Goal: Task Accomplishment & Management: Manage account settings

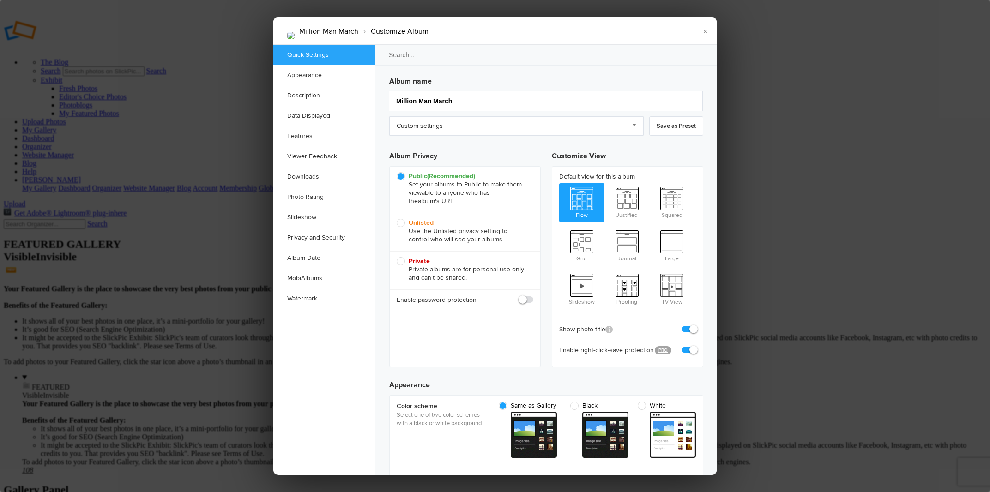
click at [533, 296] on span at bounding box center [533, 296] width 0 height 0
click at [533, 296] on input "checkbox" at bounding box center [533, 295] width 0 height 0
click at [533, 296] on span at bounding box center [533, 296] width 0 height 0
click at [533, 296] on input "checkbox" at bounding box center [533, 295] width 0 height 0
click at [533, 296] on span at bounding box center [533, 296] width 0 height 0
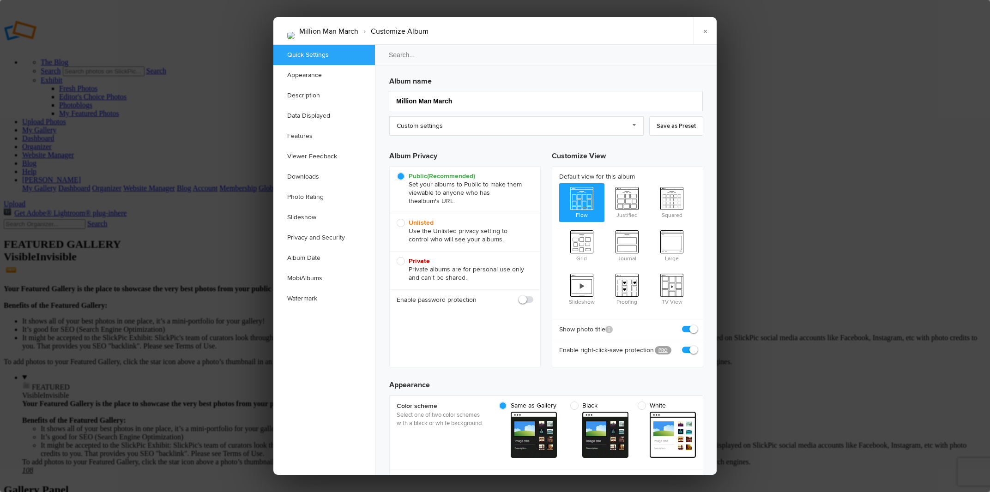
click at [533, 296] on input "checkbox" at bounding box center [533, 295] width 0 height 0
click at [517, 297] on div "Enable password protection" at bounding box center [465, 300] width 151 height 21
click at [533, 296] on span at bounding box center [533, 296] width 0 height 0
click at [533, 296] on input "checkbox" at bounding box center [533, 295] width 0 height 0
checkbox input "false"
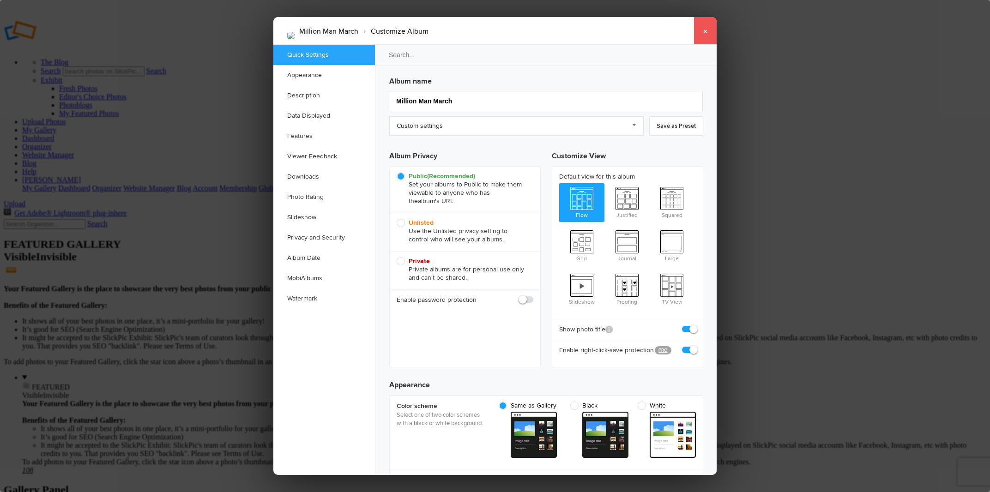
click at [706, 29] on link "×" at bounding box center [705, 31] width 23 height 28
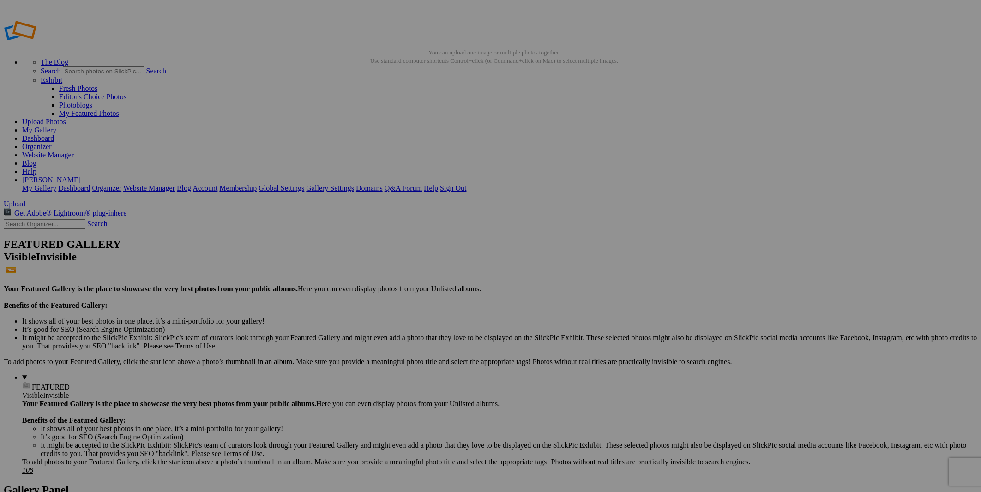
click at [52, 143] on link "Organizer" at bounding box center [37, 147] width 30 height 8
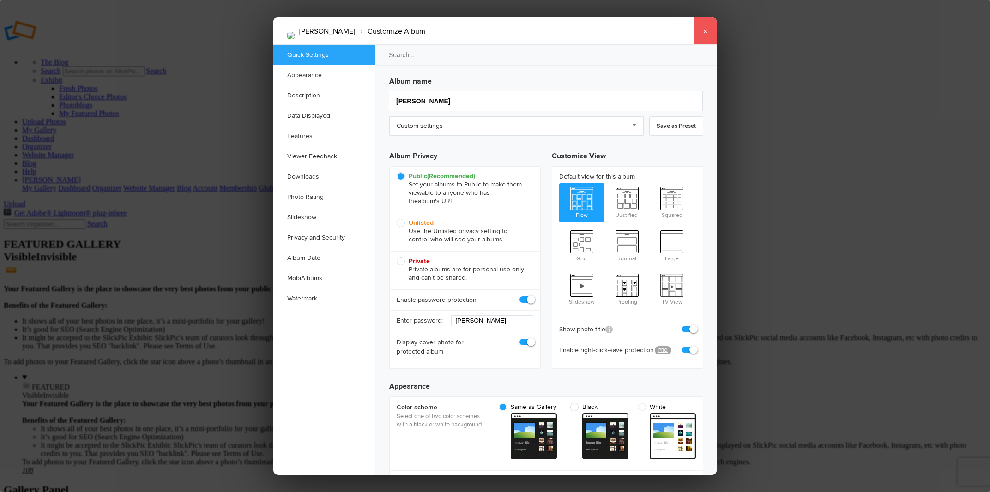
click at [705, 34] on link "×" at bounding box center [705, 31] width 23 height 28
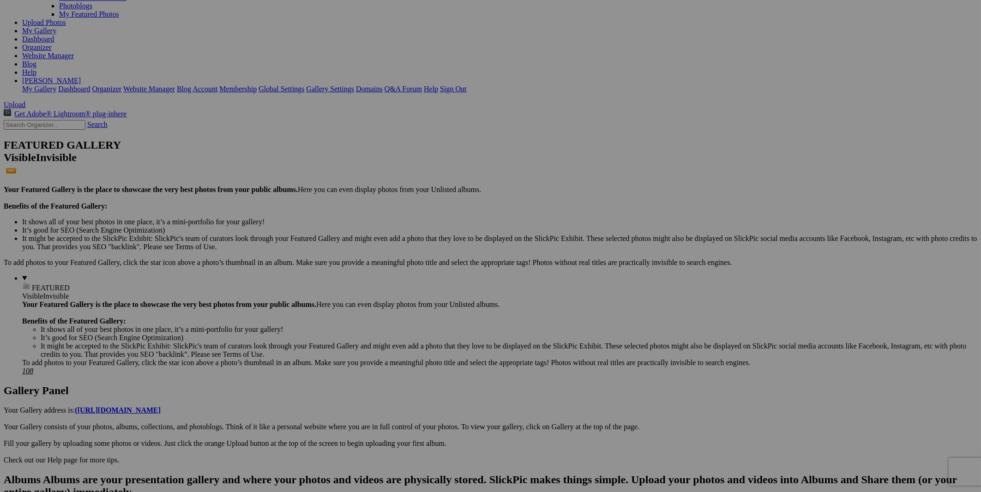
scroll to position [99, 0]
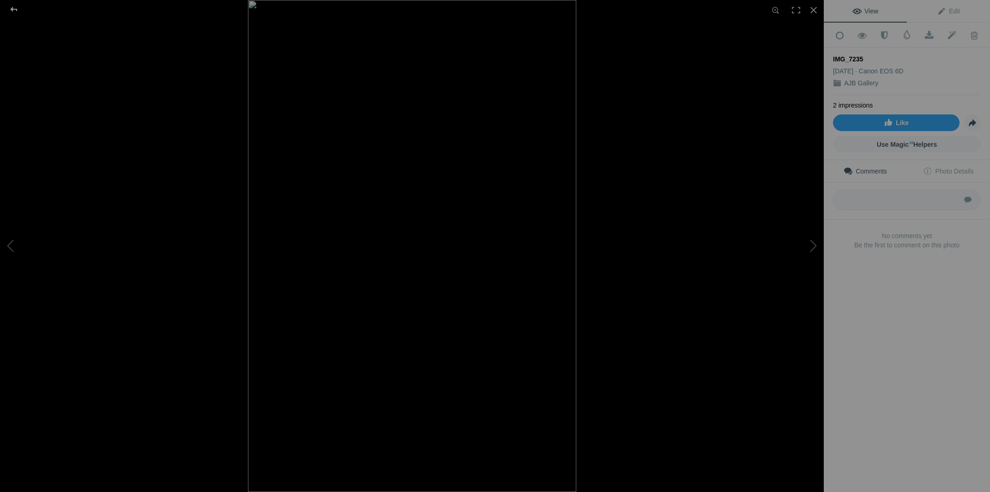
click at [15, 11] on div at bounding box center [13, 9] width 33 height 18
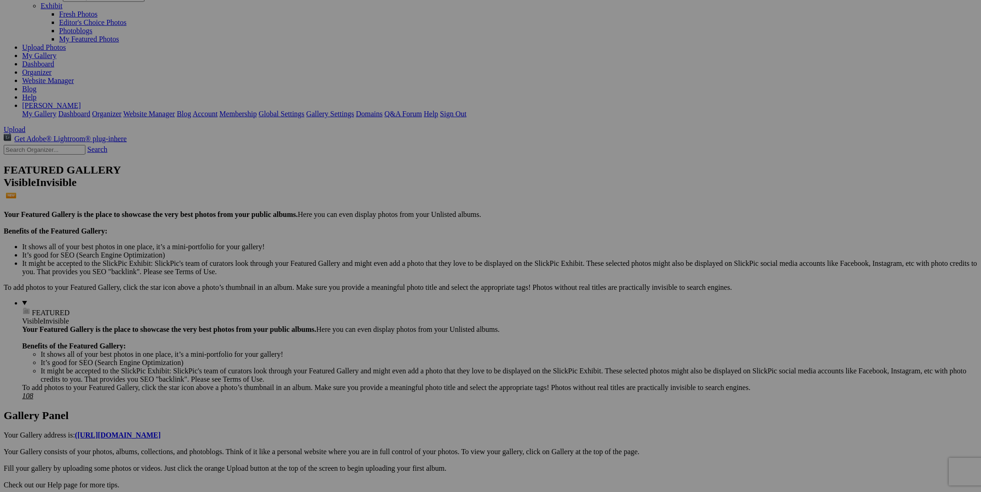
scroll to position [49, 0]
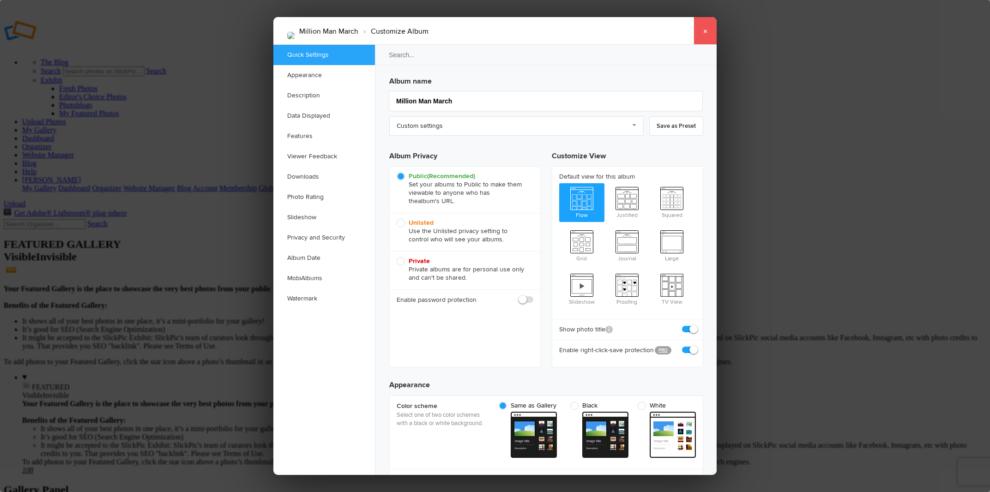
click at [703, 35] on link "×" at bounding box center [705, 31] width 23 height 28
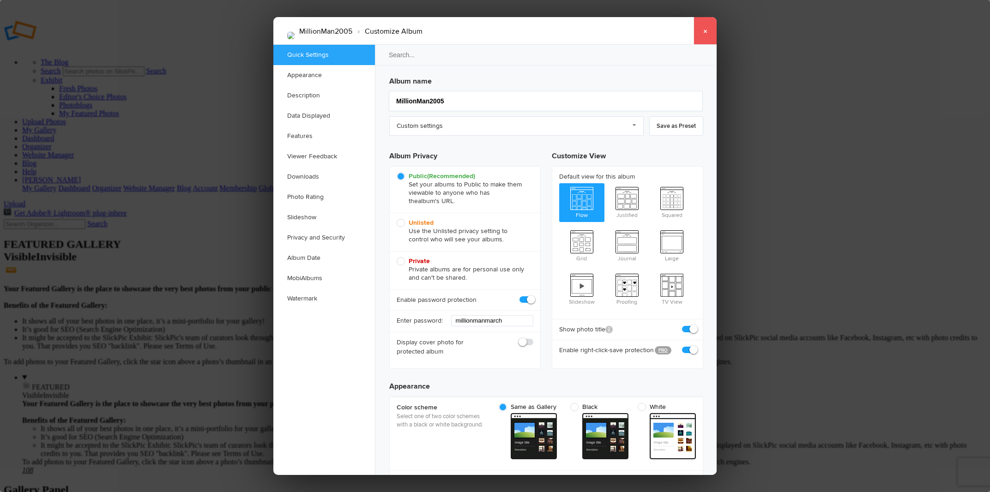
click at [706, 28] on link "×" at bounding box center [705, 31] width 23 height 28
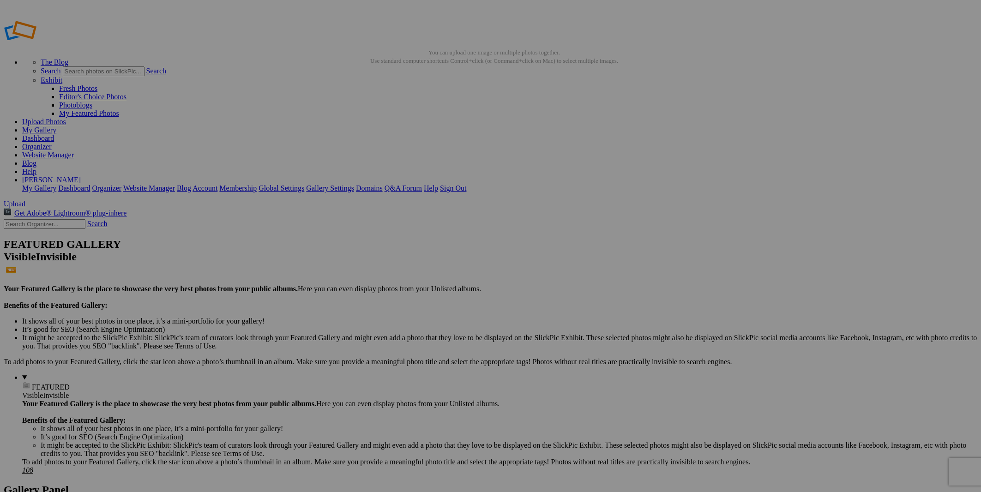
drag, startPoint x: 57, startPoint y: 113, endPoint x: 48, endPoint y: 73, distance: 41.7
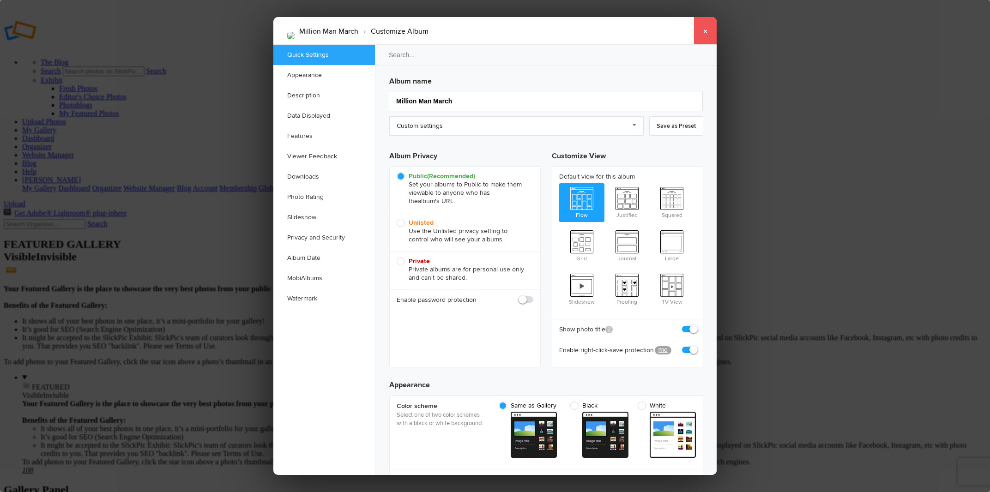
click at [703, 31] on link "×" at bounding box center [705, 31] width 23 height 28
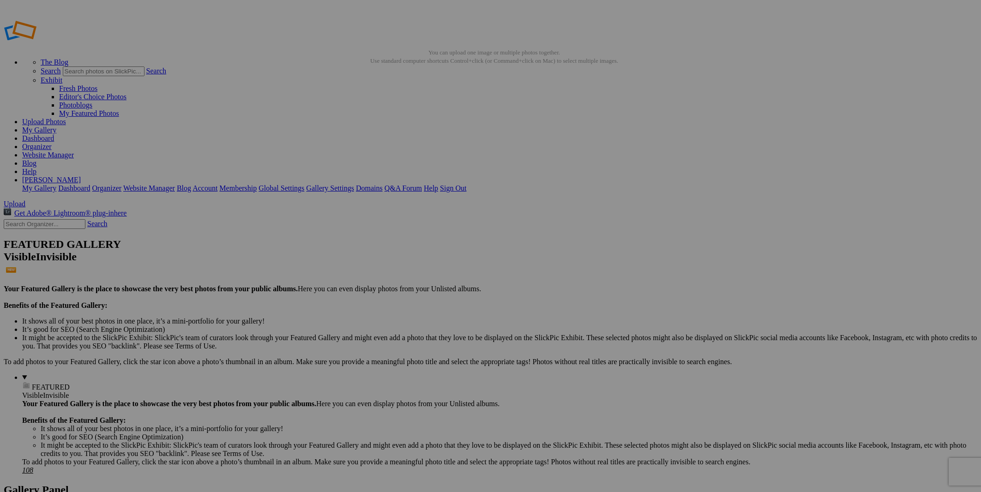
type input "MillionMan2005"
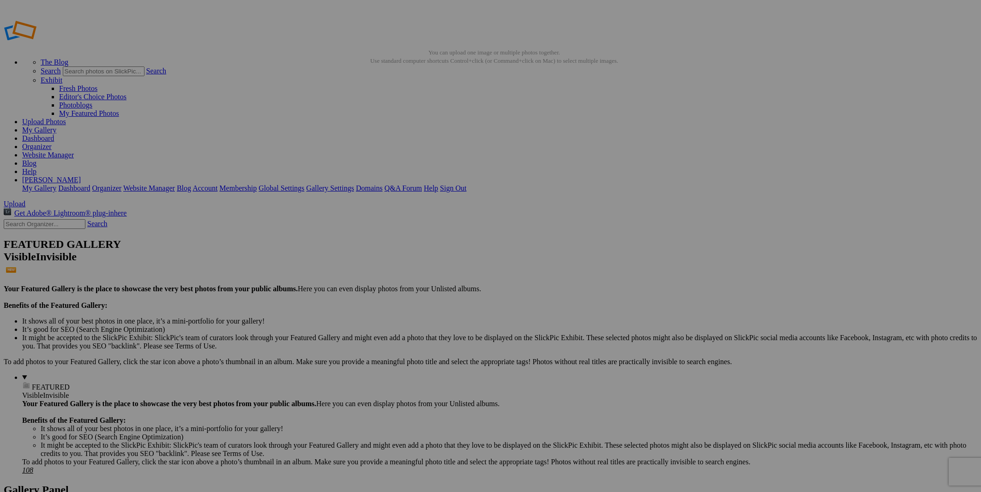
drag, startPoint x: 34, startPoint y: 140, endPoint x: 0, endPoint y: 125, distance: 37.0
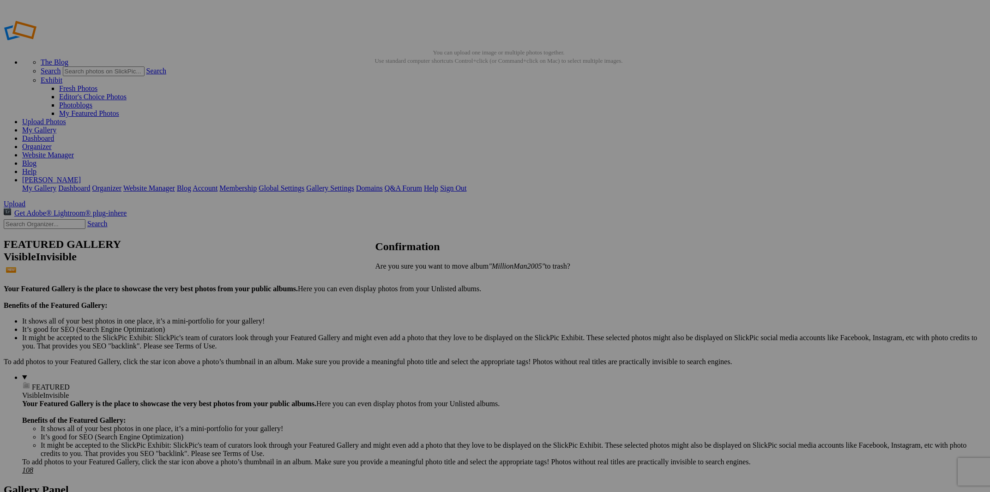
click at [396, 282] on span "Cancel" at bounding box center [385, 282] width 20 height 8
click at [396, 295] on span "Cancel" at bounding box center [385, 299] width 20 height 8
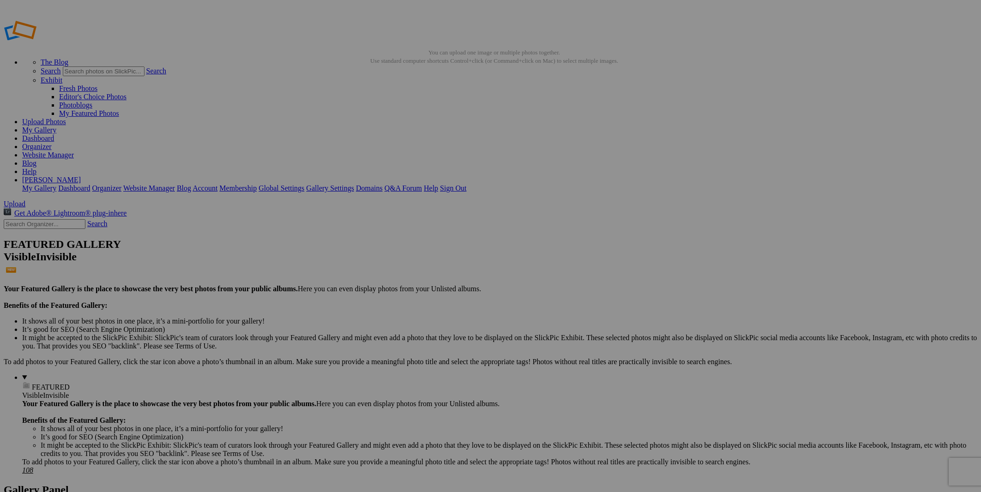
drag, startPoint x: 67, startPoint y: 111, endPoint x: 39, endPoint y: 72, distance: 48.4
drag, startPoint x: 48, startPoint y: 110, endPoint x: 41, endPoint y: 116, distance: 9.8
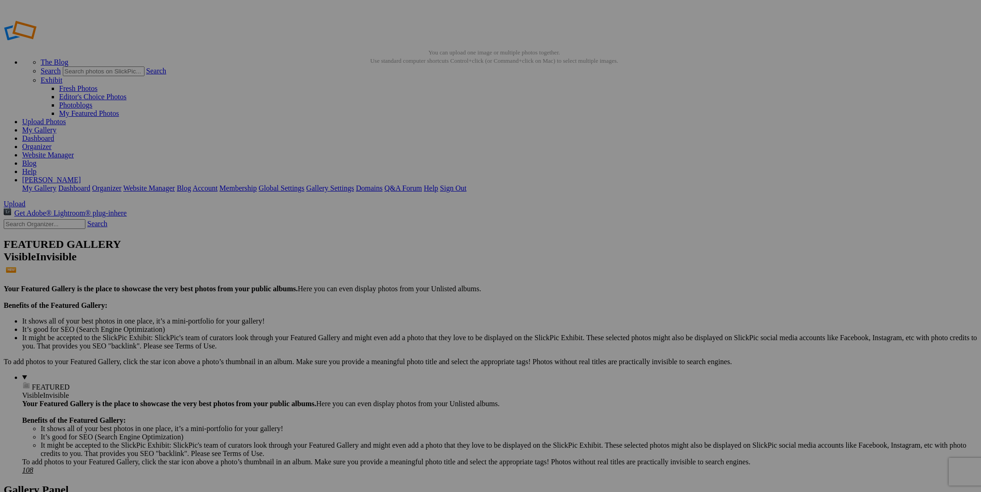
drag, startPoint x: 69, startPoint y: 109, endPoint x: 31, endPoint y: 141, distance: 50.1
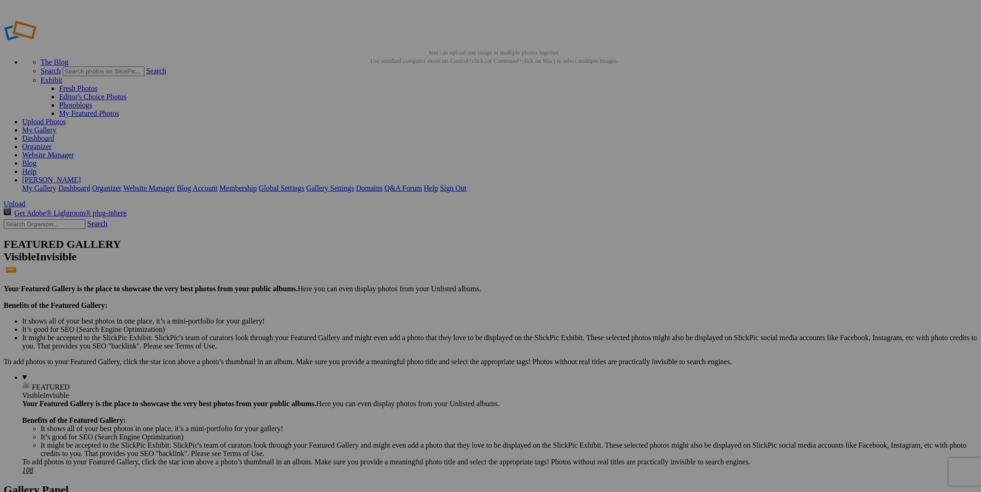
drag, startPoint x: 48, startPoint y: 143, endPoint x: 10, endPoint y: 105, distance: 53.2
drag, startPoint x: 41, startPoint y: 125, endPoint x: 36, endPoint y: 91, distance: 34.2
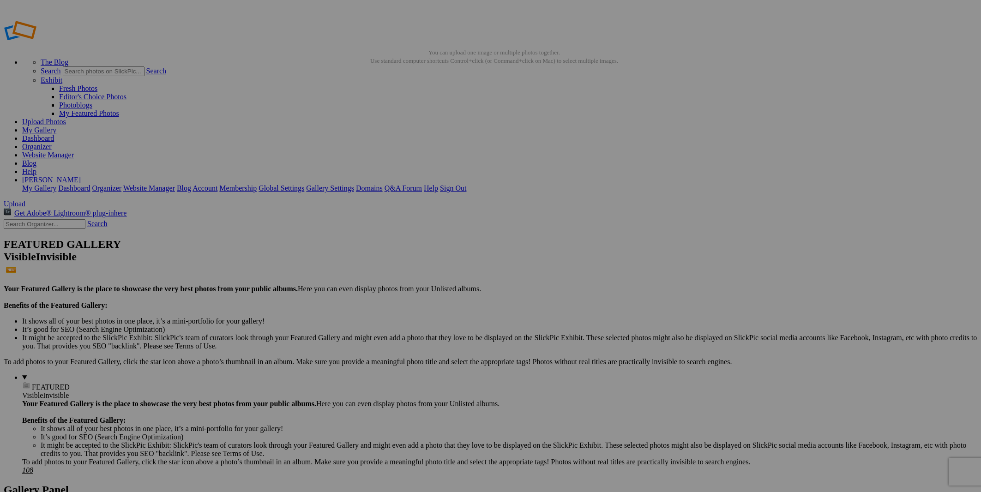
click at [32, 383] on span "FEATURED" at bounding box center [51, 387] width 38 height 8
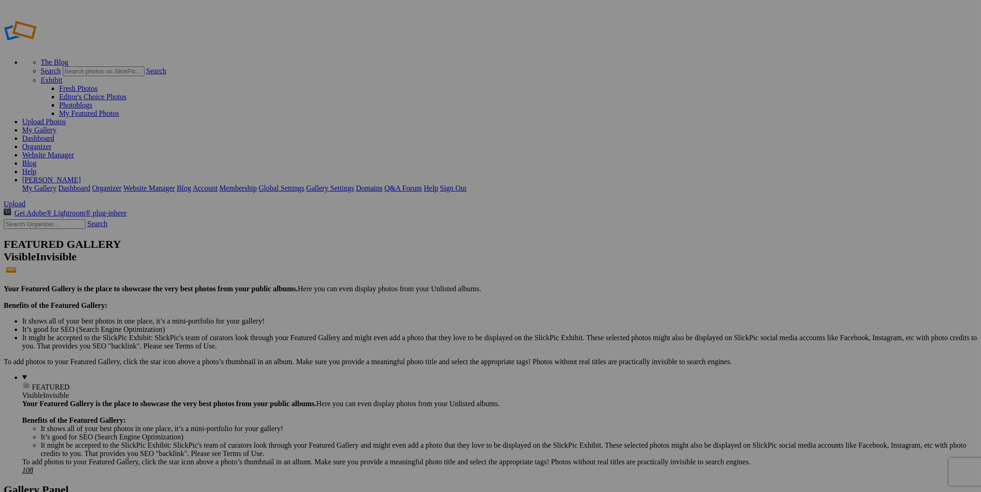
click at [406, 281] on span "Yes" at bounding box center [401, 282] width 11 height 8
drag, startPoint x: 48, startPoint y: 127, endPoint x: 64, endPoint y: 79, distance: 51.1
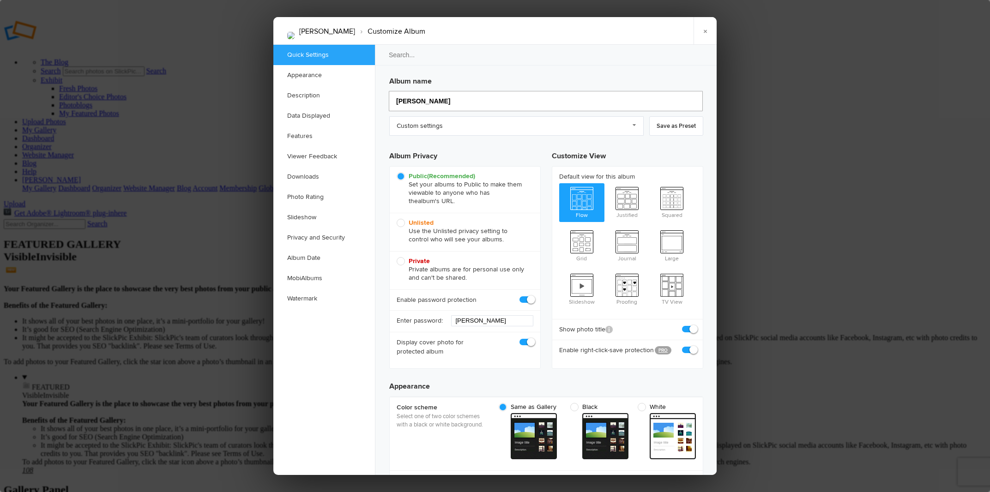
click at [425, 100] on input "Nicole" at bounding box center [546, 101] width 314 height 20
type input "Nicole Gr"
type input "Nicole G"
type input "Nicole Grad"
type input "Nicole Gra"
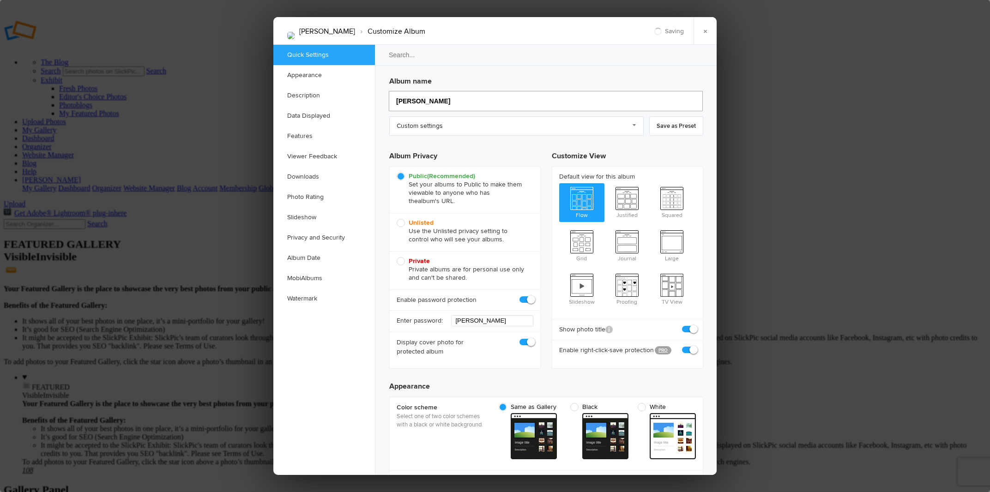
type input "Nicole Gradua"
type input "Nicole Graduat"
type input "Nicole Graduatio"
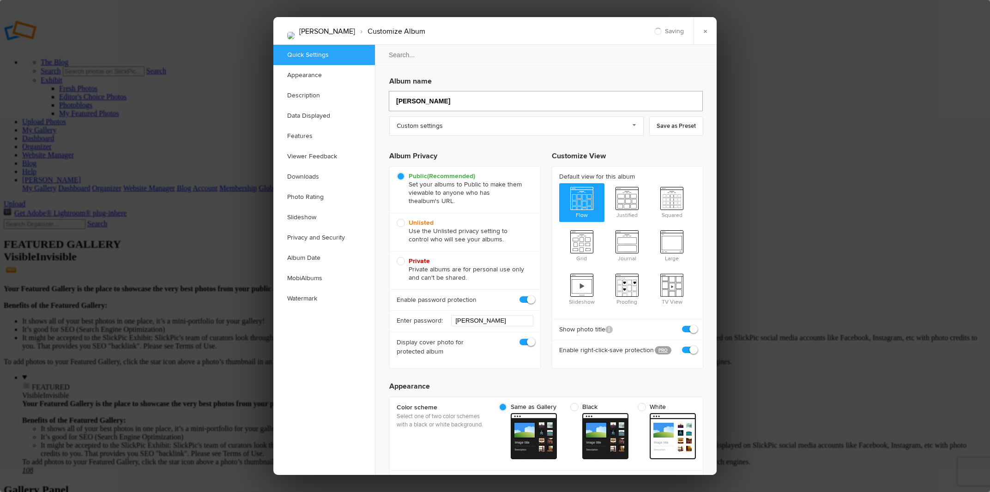
type input "Nicole Graduati"
type input "[PERSON_NAME] Graduation"
click at [708, 30] on link "×" at bounding box center [705, 31] width 23 height 28
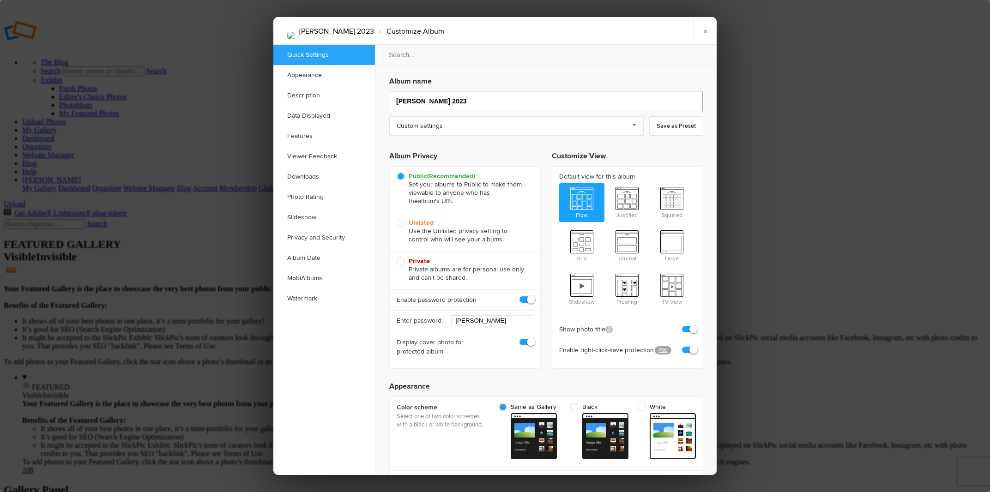
click at [439, 102] on input "[PERSON_NAME] 2023" at bounding box center [546, 101] width 314 height 20
click at [416, 102] on input "Nicole 2023" at bounding box center [546, 101] width 314 height 20
type input "Nicole Bi2023"
type input "Nicole Birth2023"
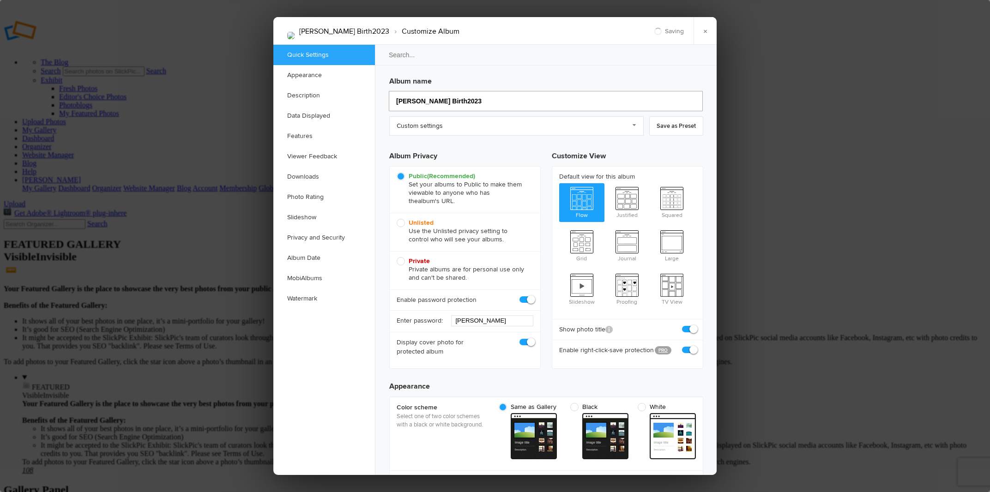
type input "Nicole Birth2023"
type input "Nicole Birthda2023"
type input "Nicole Birthday2023"
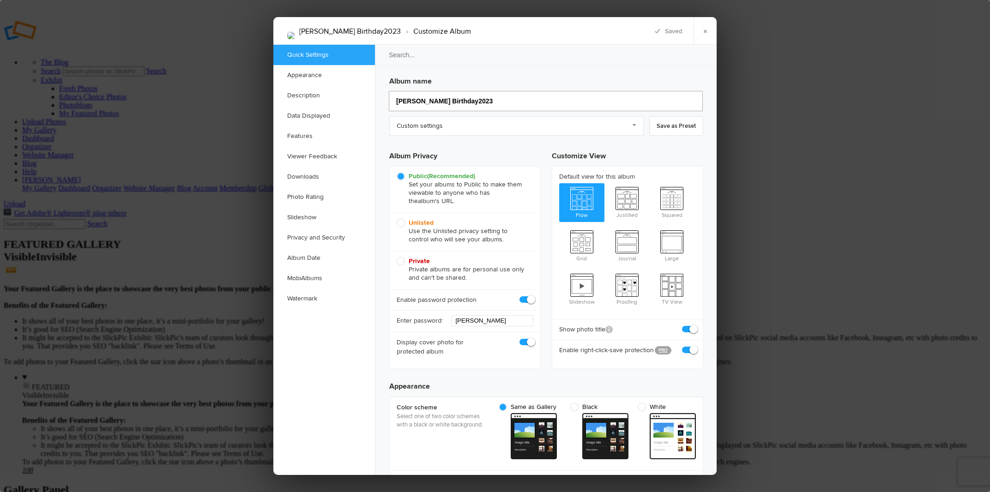
type input "[PERSON_NAME] Birthday 2023"
click at [709, 27] on link "×" at bounding box center [705, 31] width 23 height 28
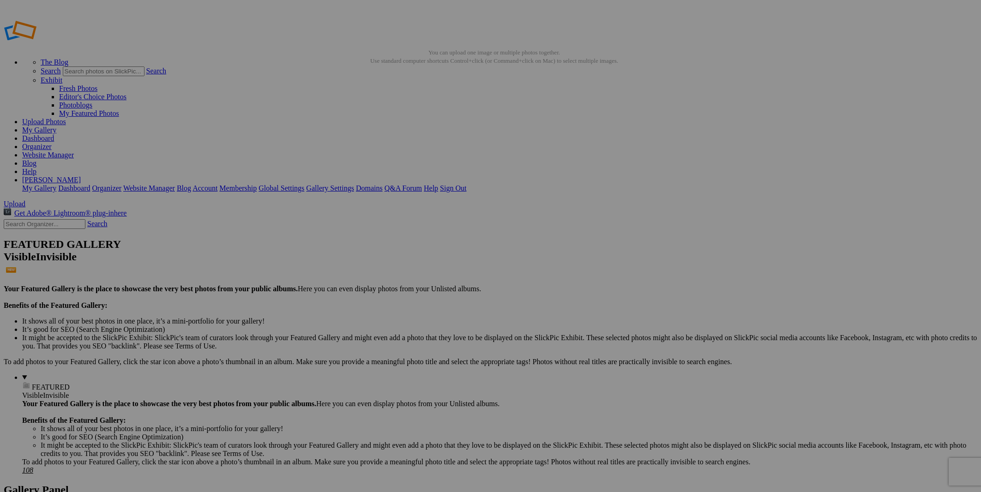
click at [56, 126] on link "My Gallery" at bounding box center [39, 130] width 34 height 8
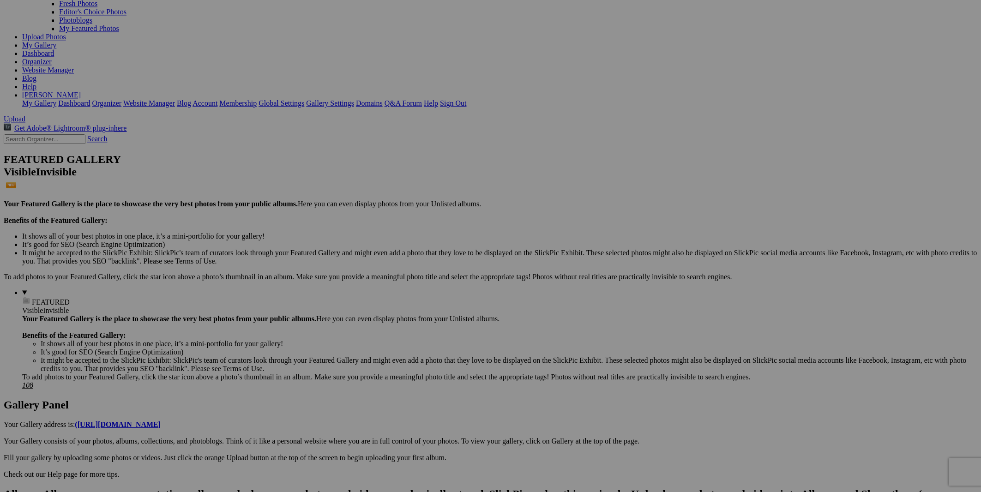
scroll to position [99, 0]
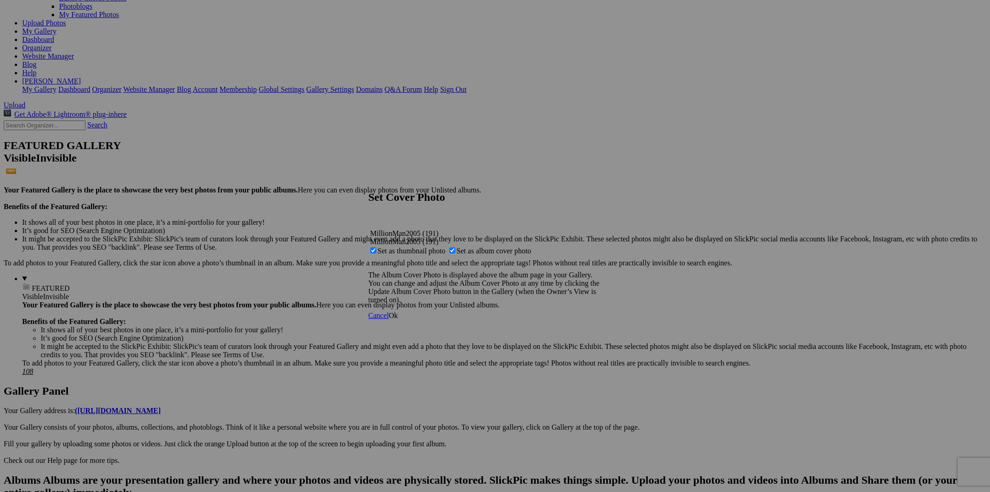
click at [398, 320] on span "Ok" at bounding box center [393, 316] width 9 height 8
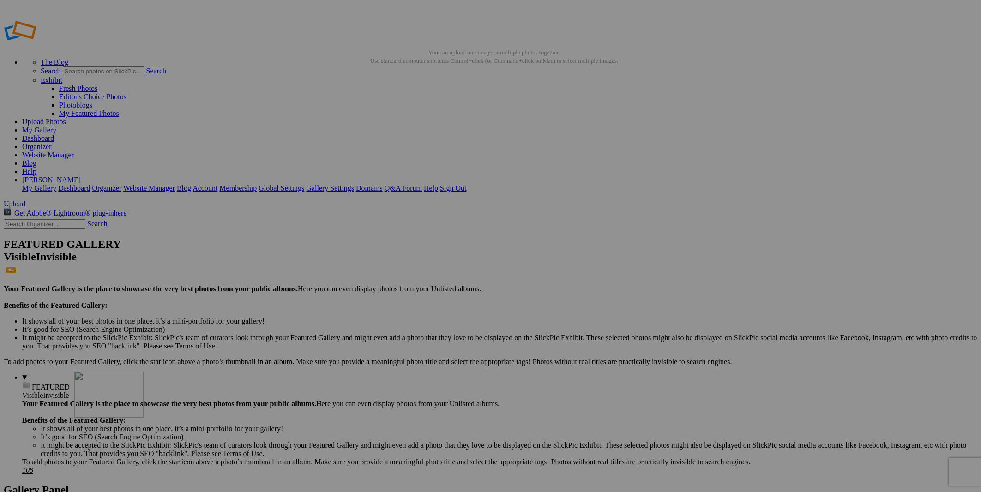
drag, startPoint x: 207, startPoint y: 429, endPoint x: 207, endPoint y: 438, distance: 9.7
drag, startPoint x: 501, startPoint y: 322, endPoint x: 439, endPoint y: 331, distance: 62.4
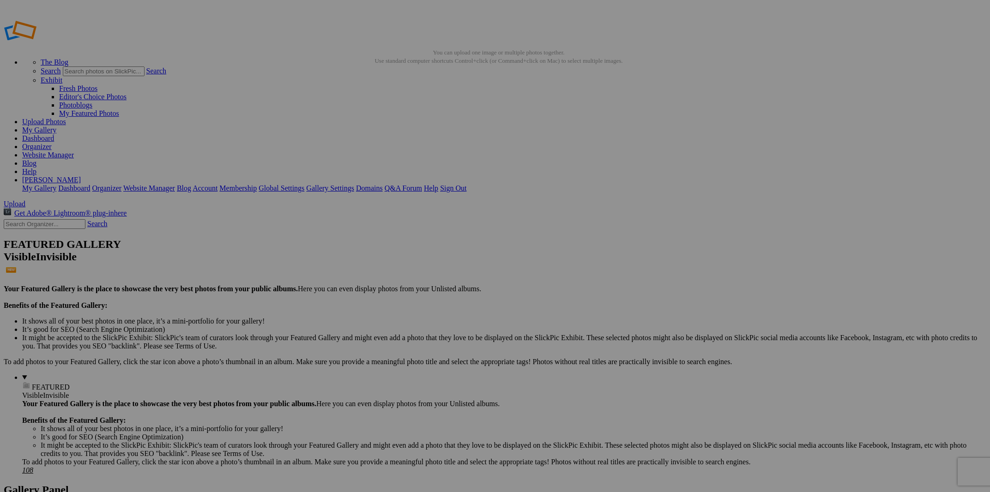
type input "mmm"
type input "MillionMan 2005"
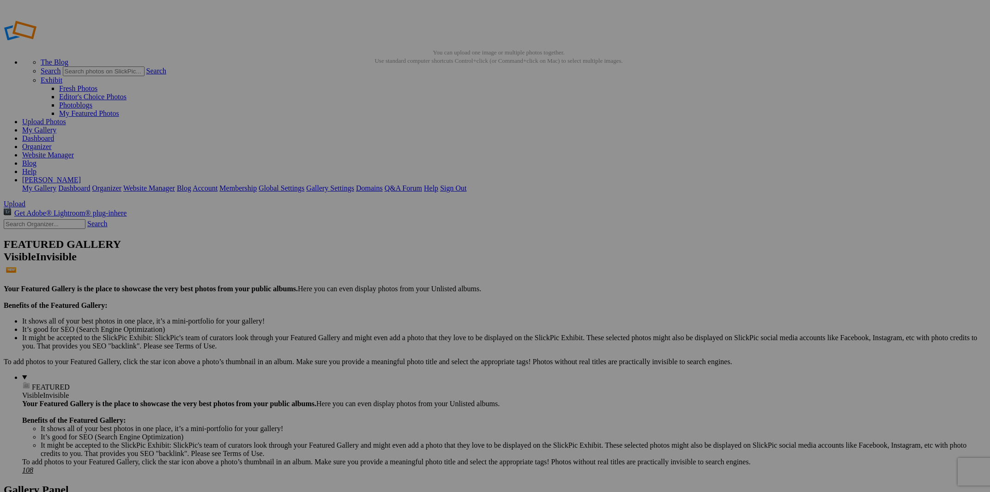
type input "Million Man 2005"
type input "Million Man Ma2005"
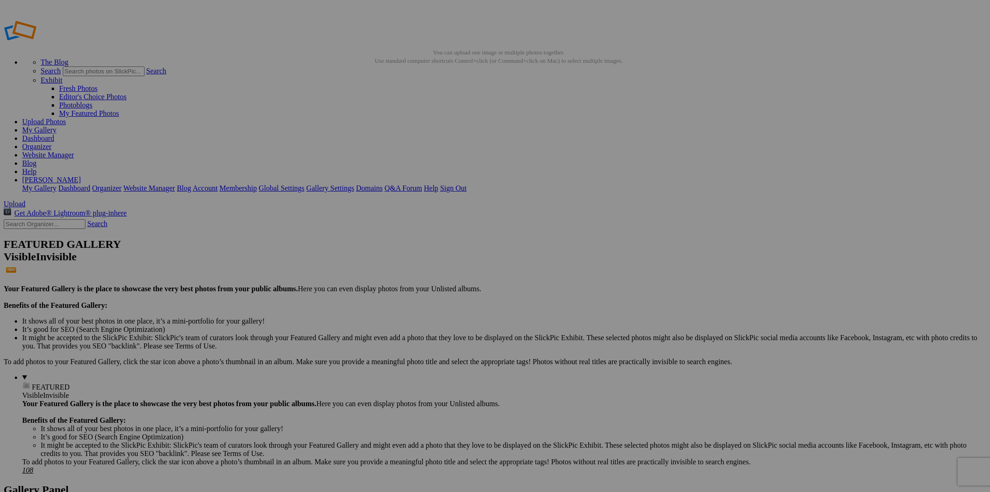
type input "Million Man Ma2005"
type input "Million Man Marc2005"
type input "Million Man March2005"
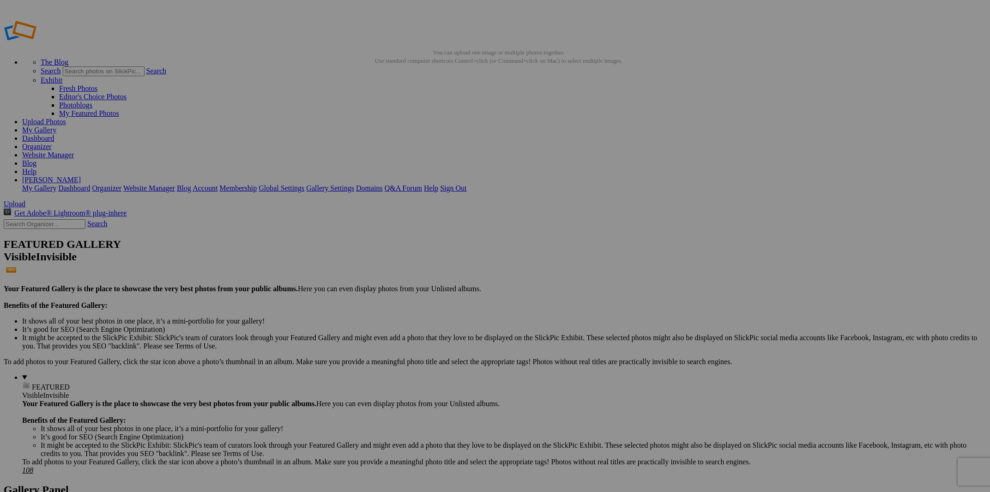
type input "Million Man [DATE]"
click at [56, 126] on link "My Gallery" at bounding box center [39, 130] width 34 height 8
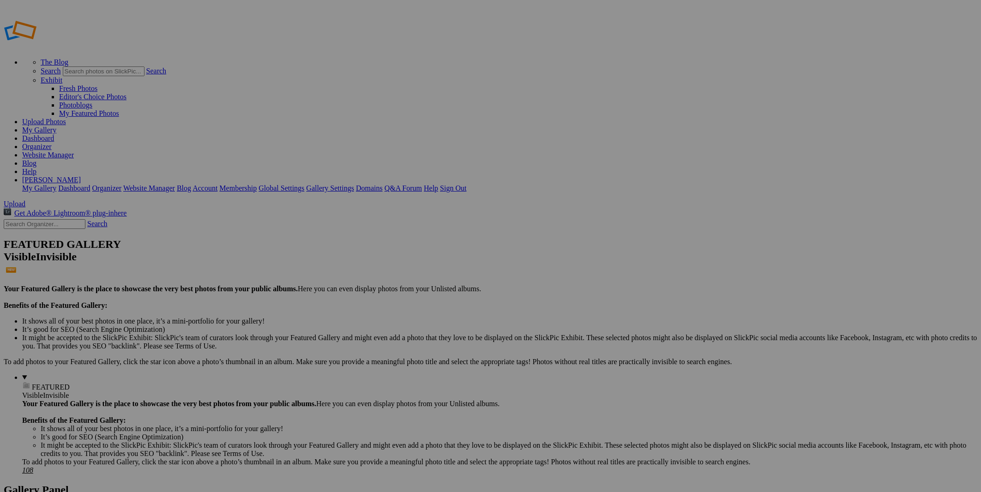
drag, startPoint x: 766, startPoint y: 264, endPoint x: 712, endPoint y: 212, distance: 74.8
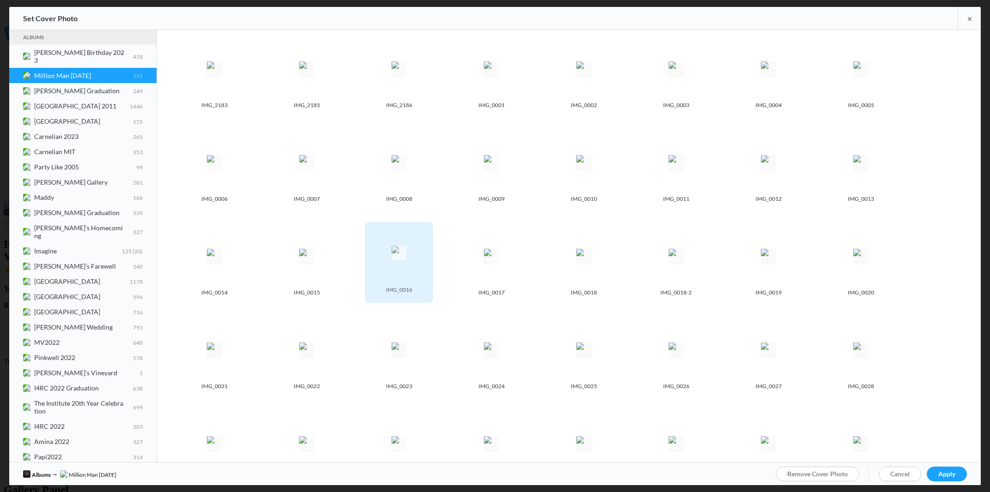
click at [380, 278] on spn-photo-picker-thumb-image-tag at bounding box center [398, 256] width 59 height 59
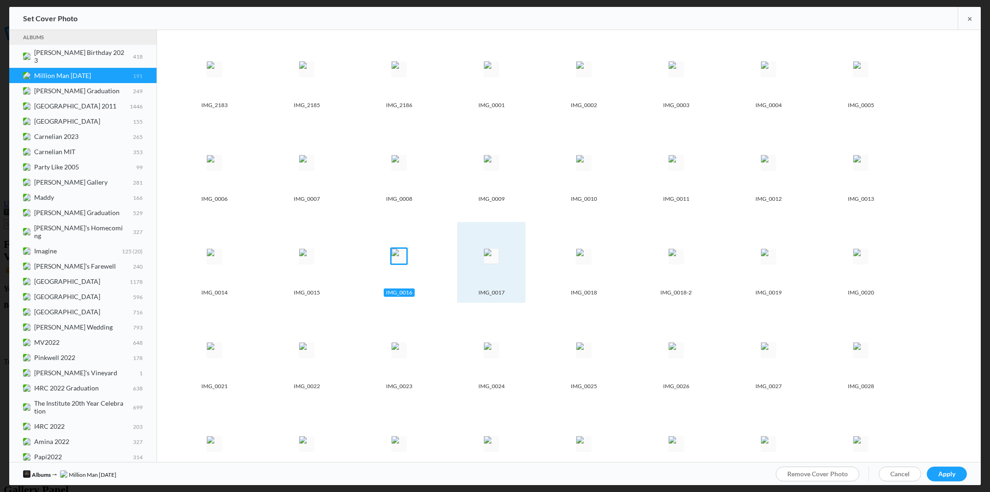
click at [486, 264] on img at bounding box center [491, 256] width 15 height 15
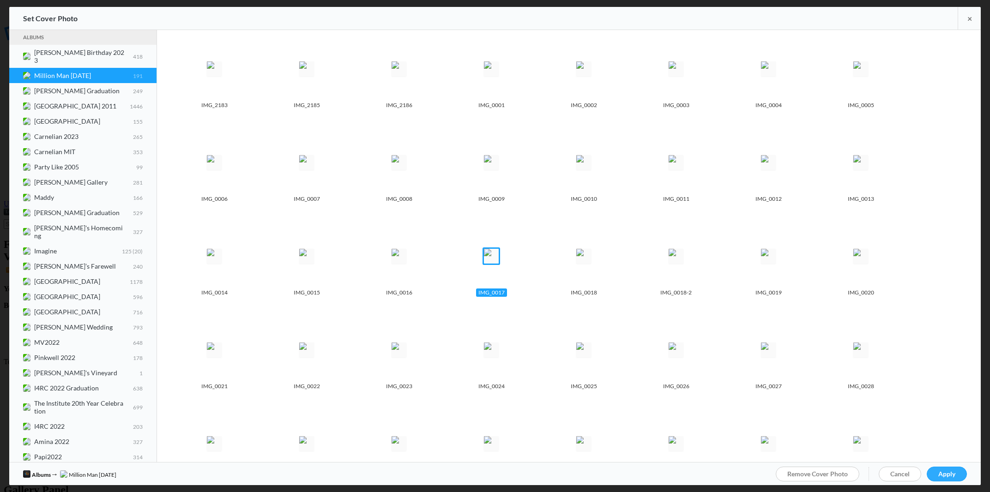
click at [952, 471] on span "Apply" at bounding box center [947, 474] width 17 height 8
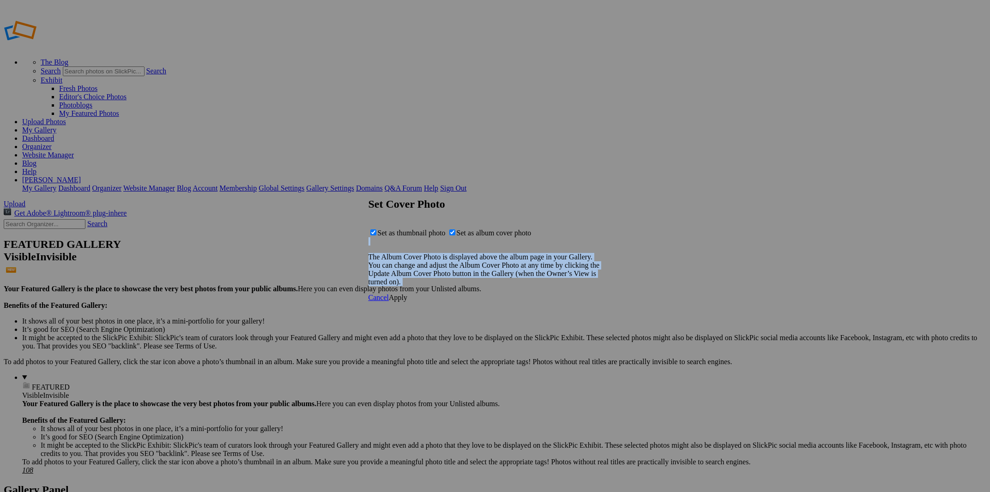
drag, startPoint x: 954, startPoint y: 471, endPoint x: 601, endPoint y: 327, distance: 380.7
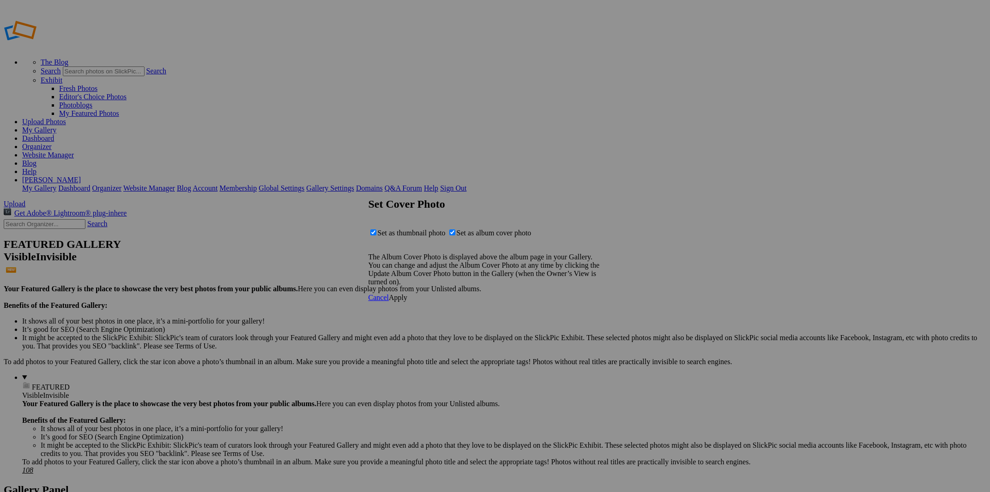
click at [407, 302] on span "Apply" at bounding box center [398, 298] width 18 height 8
